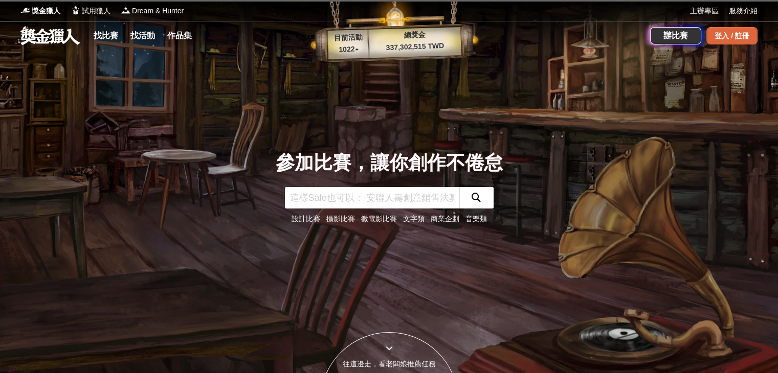
click at [721, 41] on div "登入 / 註冊" at bounding box center [731, 35] width 51 height 17
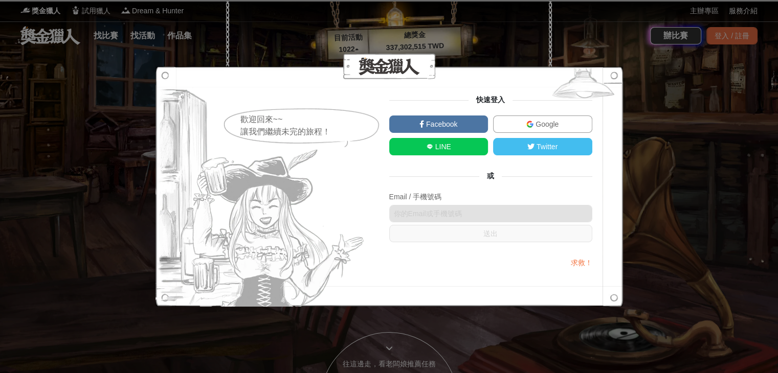
click at [557, 124] on span "Google" at bounding box center [546, 124] width 25 height 8
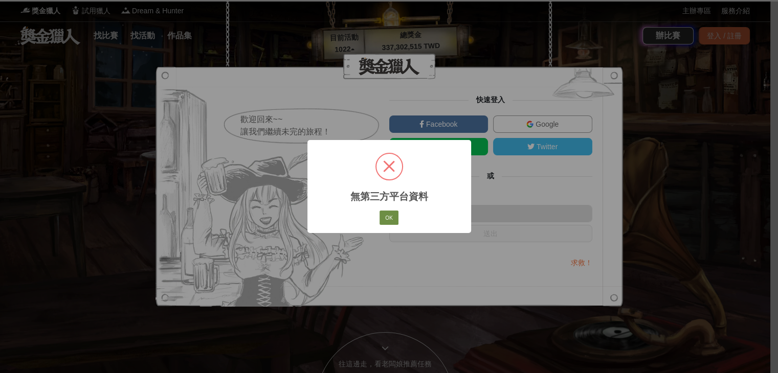
click at [390, 219] on button "OK" at bounding box center [389, 218] width 18 height 14
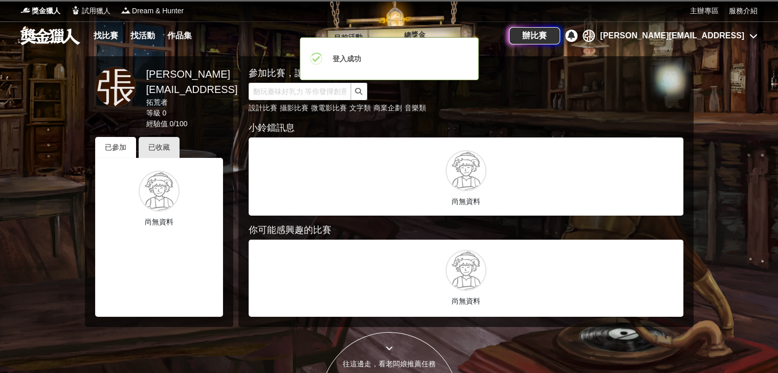
click at [738, 37] on div "[PERSON_NAME][EMAIL_ADDRESS]" at bounding box center [672, 36] width 144 height 12
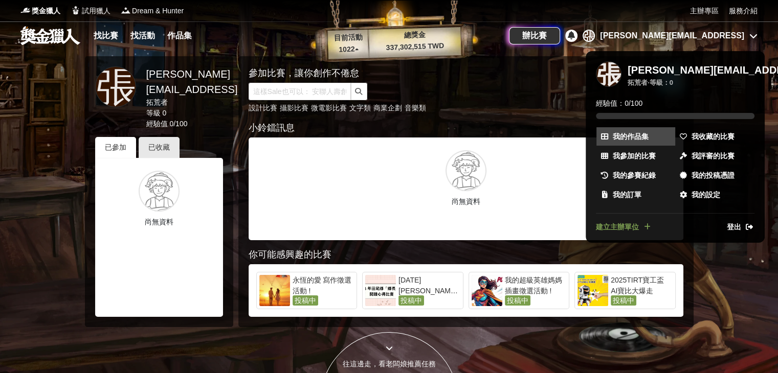
click at [643, 143] on link "我的作品集" at bounding box center [635, 136] width 79 height 18
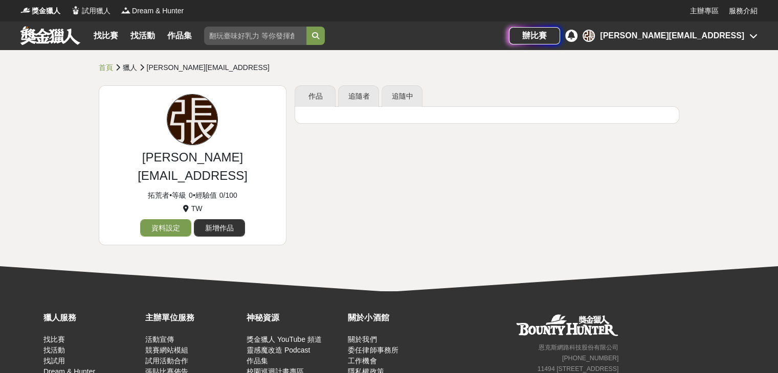
click at [719, 36] on div "[PERSON_NAME][EMAIL_ADDRESS]" at bounding box center [672, 36] width 144 height 12
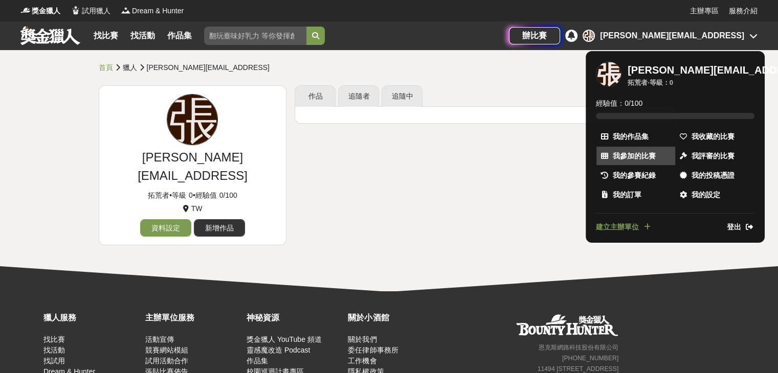
click at [645, 157] on span "我參加的比賽" at bounding box center [634, 156] width 43 height 11
